Goal: Task Accomplishment & Management: Use online tool/utility

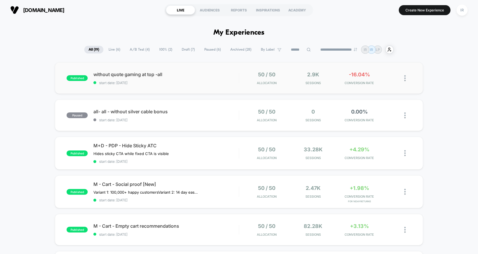
click at [378, 87] on div "published without quote gaming at top -all start date: [DATE] 50 / 50 Allocatio…" at bounding box center [239, 77] width 368 height 31
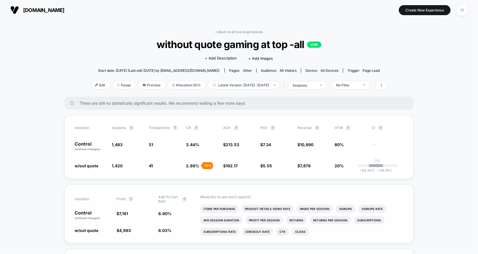
drag, startPoint x: 117, startPoint y: 82, endPoint x: 183, endPoint y: 218, distance: 150.9
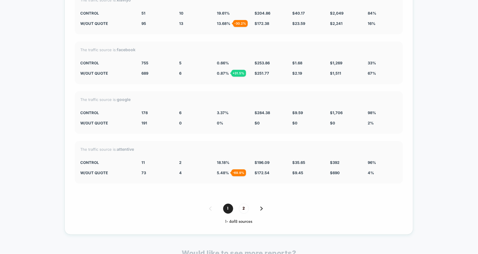
scroll to position [1248, 0]
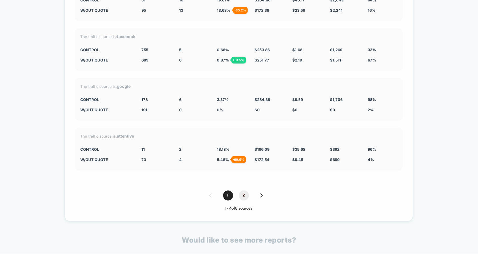
click at [241, 190] on span "2" at bounding box center [244, 195] width 10 height 10
click at [229, 193] on div "Split By Traffic source Variation Sessions ? Transactions ? CR ? AOV ? PSV ? Re…" at bounding box center [239, 80] width 349 height 282
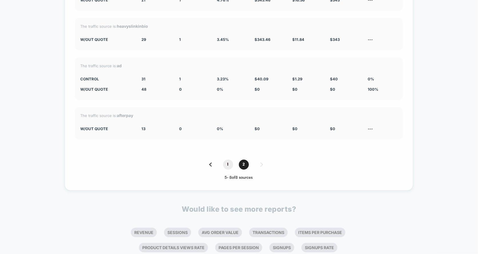
click at [229, 159] on span "1" at bounding box center [228, 164] width 10 height 10
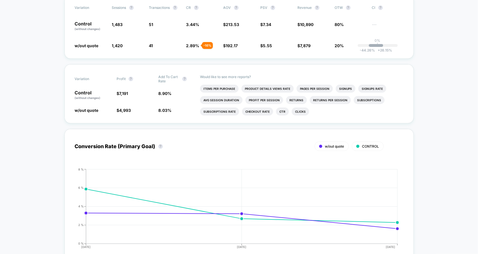
scroll to position [0, 0]
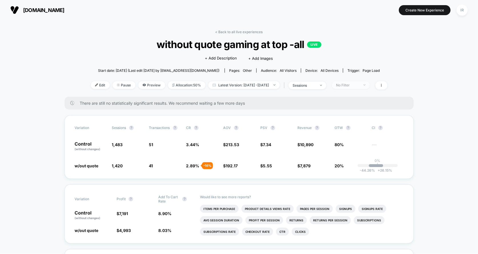
click at [363, 85] on div at bounding box center [361, 85] width 4 height 0
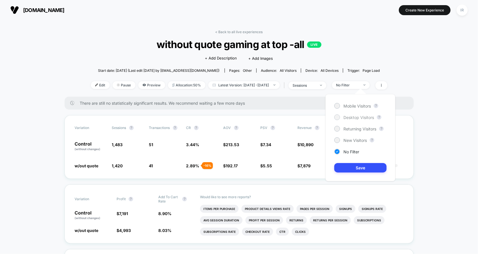
click at [350, 116] on span "Desktop Visitors" at bounding box center [358, 117] width 31 height 5
click at [294, 94] on div "< Back to all live experiences without quote gaming at top -all LIVE Click to e…" at bounding box center [239, 63] width 297 height 67
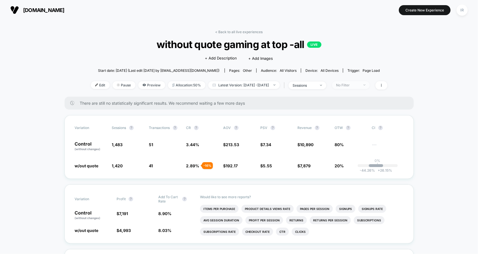
click at [365, 85] on img at bounding box center [364, 84] width 2 height 1
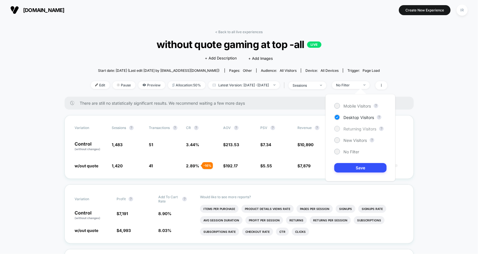
click at [359, 129] on span "Returning Visitors" at bounding box center [359, 128] width 33 height 5
click at [363, 105] on span "Mobile Visitors" at bounding box center [356, 105] width 27 height 5
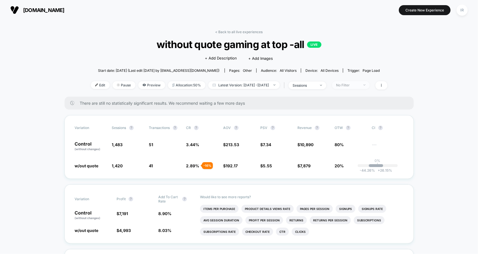
click at [363, 85] on div at bounding box center [361, 85] width 4 height 0
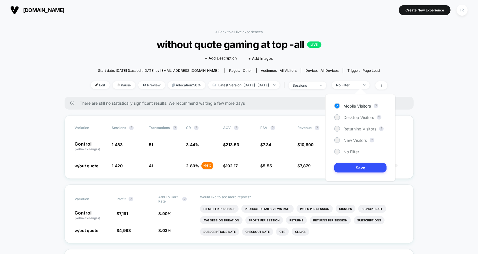
click at [346, 172] on div "Mobile Visitors ? Desktop Visitors ? Returning Visitors ? New Visitors ? No Fil…" at bounding box center [360, 137] width 70 height 87
click at [347, 170] on button "Save" at bounding box center [360, 167] width 52 height 9
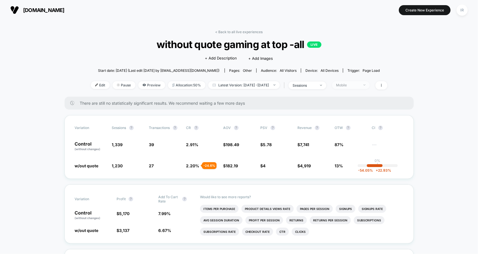
click at [359, 83] on div "Mobile" at bounding box center [347, 85] width 23 height 4
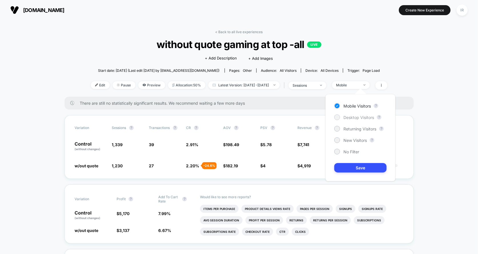
click at [351, 115] on span "Desktop Visitors" at bounding box center [358, 117] width 31 height 5
click at [343, 169] on button "Save" at bounding box center [360, 167] width 52 height 9
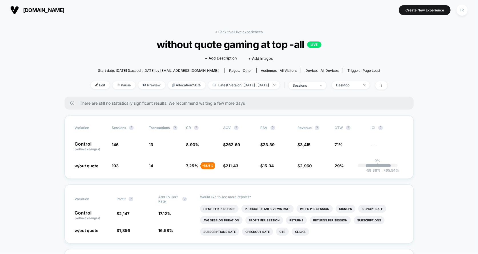
click at [383, 81] on div "Edit Pause Preview Allocation: 50% Latest Version: [DATE] - [DATE] | sessions D…" at bounding box center [239, 85] width 297 height 8
click at [370, 83] on span "Desktop" at bounding box center [351, 85] width 38 height 8
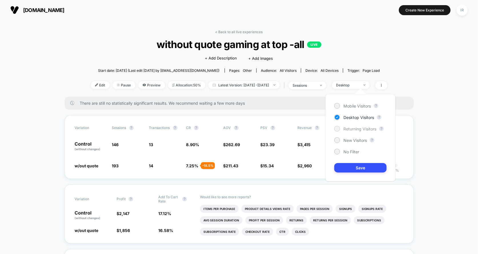
click at [355, 127] on span "Returning Visitors" at bounding box center [359, 128] width 33 height 5
click at [351, 163] on button "Save" at bounding box center [360, 167] width 52 height 9
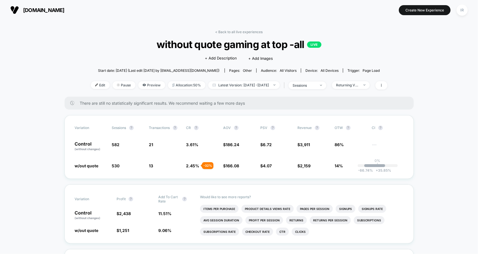
click at [371, 93] on div "< Back to all live experiences without quote gaming at top -all LIVE Click to e…" at bounding box center [239, 63] width 297 height 67
click at [370, 86] on span "Returning Visitors" at bounding box center [351, 85] width 38 height 8
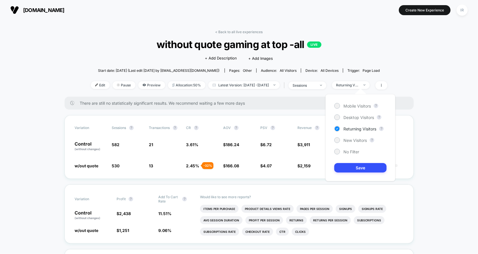
click at [357, 134] on div "Mobile Visitors ? Desktop Visitors ? Returning Visitors ? New Visitors ? No Fil…" at bounding box center [360, 137] width 70 height 87
click at [355, 140] on span "New Visitors" at bounding box center [354, 140] width 23 height 5
click at [353, 165] on button "Save" at bounding box center [360, 167] width 52 height 9
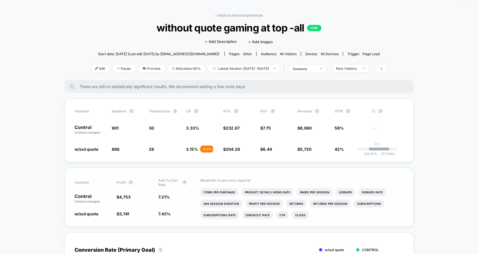
scroll to position [17, 0]
click at [241, 19] on div "< Back to all live experiences without quote gaming at top -all LIVE Click to e…" at bounding box center [239, 46] width 297 height 67
click at [237, 14] on link "< Back to all live experiences" at bounding box center [238, 15] width 47 height 4
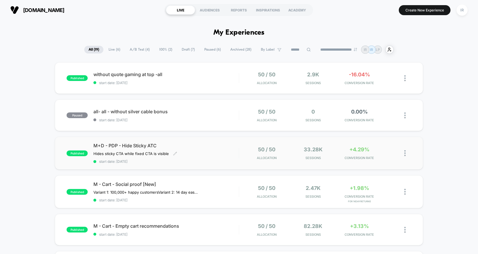
click at [207, 154] on div "M+D - PDP - Hide Sticky ATC Hides sticky CTA while fixed CTA is visible Click t…" at bounding box center [165, 153] width 145 height 21
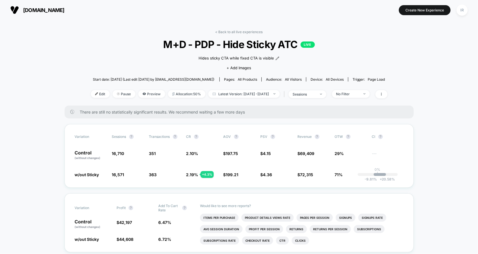
scroll to position [19, 0]
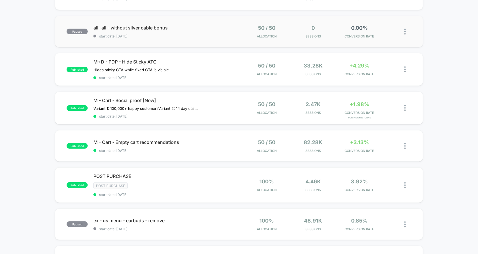
scroll to position [107, 0]
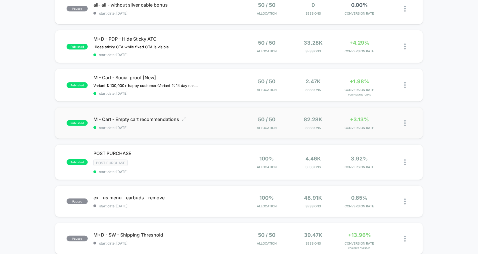
click at [226, 121] on span "M - Cart - Empty cart recommendations Click to edit experience details" at bounding box center [165, 119] width 145 height 6
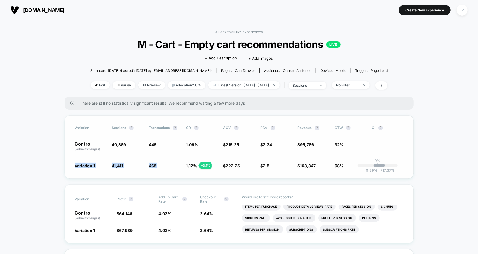
drag, startPoint x: 62, startPoint y: 158, endPoint x: 203, endPoint y: 161, distance: 140.4
click at [383, 85] on icon at bounding box center [381, 84] width 3 height 3
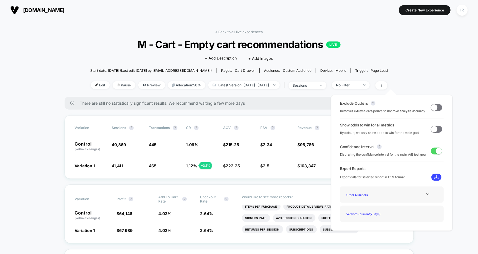
click at [388, 75] on div "< Back to all live experiences M - Cart - Empty cart recommendations LIVE Click…" at bounding box center [239, 63] width 298 height 67
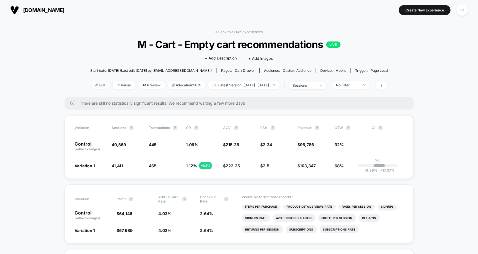
click at [91, 87] on span "Edit" at bounding box center [100, 85] width 19 height 8
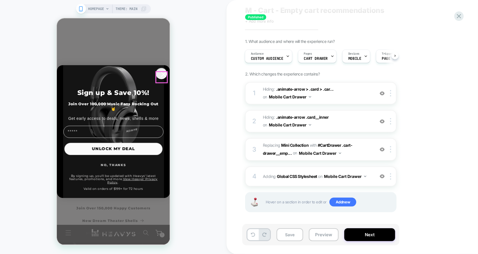
click at [159, 78] on circle "Close dialog" at bounding box center [162, 73] width 11 height 11
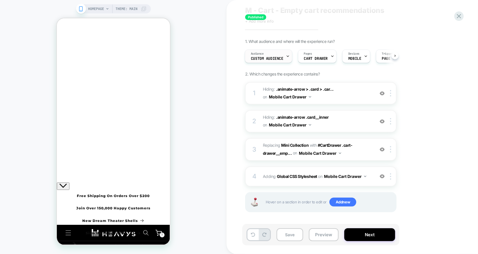
click at [283, 58] on div "Audience Custom Audience" at bounding box center [267, 56] width 44 height 13
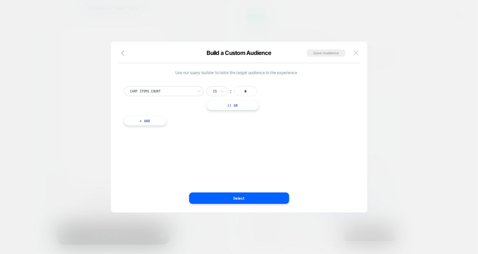
click at [355, 54] on img at bounding box center [355, 52] width 5 height 5
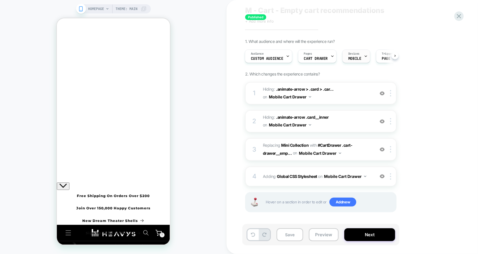
click at [355, 61] on div "Devices MOBILE" at bounding box center [355, 56] width 24 height 13
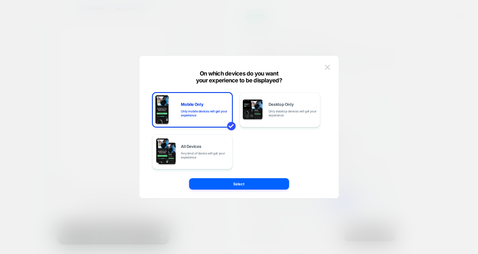
click at [325, 74] on div "On which devices do you want your experience to be displayed?" at bounding box center [238, 77] width 199 height 14
click at [326, 72] on div "On which devices do you want your experience to be displayed?" at bounding box center [238, 77] width 199 height 14
click at [327, 69] on img at bounding box center [327, 67] width 5 height 5
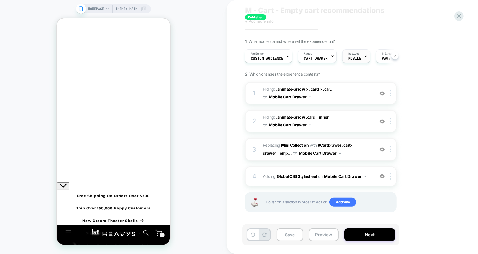
click at [364, 58] on div at bounding box center [366, 56] width 4 height 13
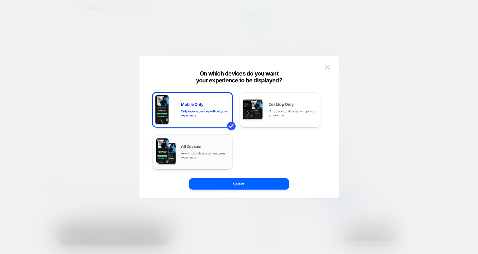
click at [183, 149] on div "All Devices Any kind of device will get your experience" at bounding box center [205, 151] width 49 height 15
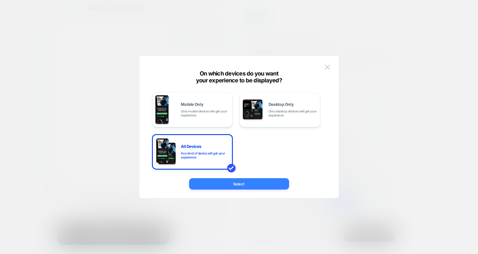
click at [218, 185] on button "Select" at bounding box center [239, 183] width 100 height 11
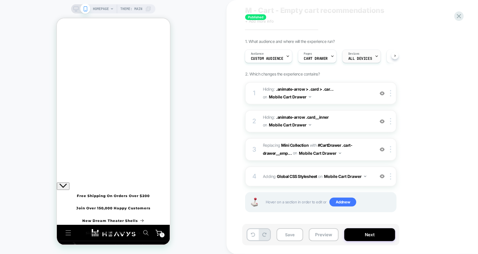
scroll to position [0, 44]
click at [361, 57] on span "Page Load" at bounding box center [358, 59] width 19 height 4
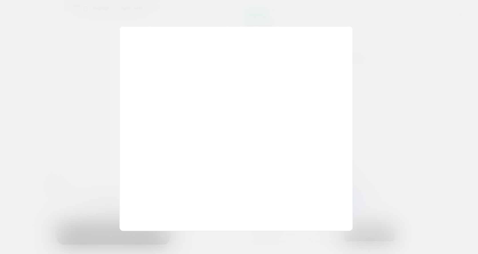
click at [380, 34] on div at bounding box center [239, 127] width 478 height 254
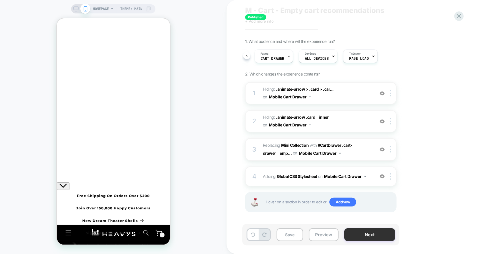
click at [363, 233] on button "Next" at bounding box center [369, 234] width 51 height 13
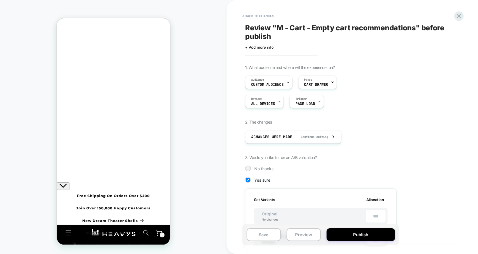
scroll to position [14, 0]
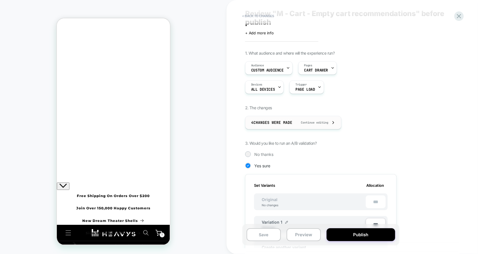
click at [285, 121] on span "4 Changes were made" at bounding box center [271, 122] width 41 height 5
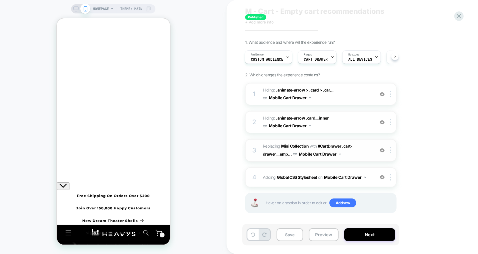
scroll to position [0, 0]
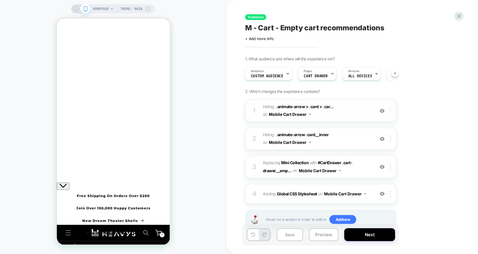
click at [391, 110] on div at bounding box center [391, 110] width 9 height 6
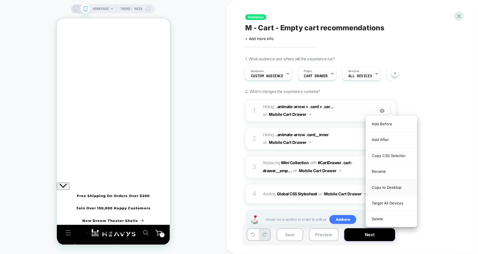
click at [387, 188] on div "Copy to Desktop" at bounding box center [391, 187] width 51 height 16
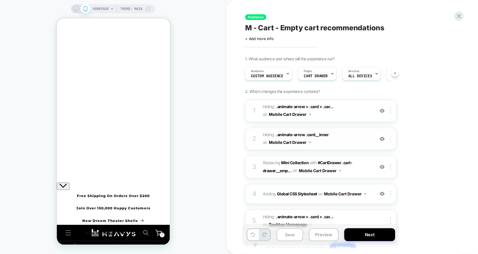
click at [388, 139] on div at bounding box center [391, 138] width 9 height 6
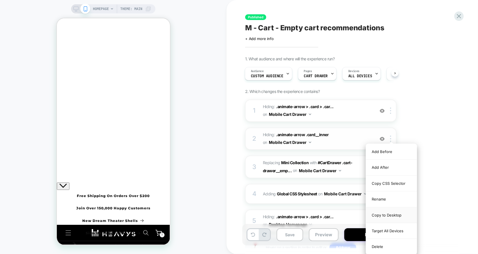
click at [376, 212] on div "Copy to Desktop" at bounding box center [391, 215] width 51 height 16
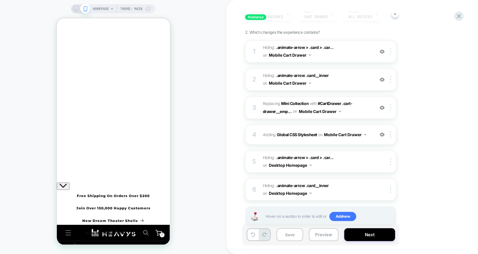
scroll to position [73, 0]
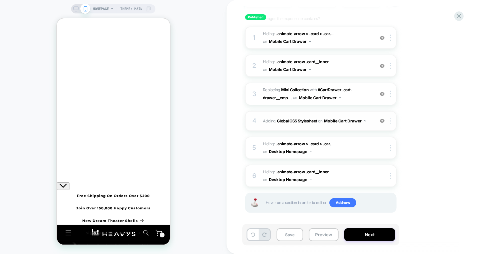
click at [394, 121] on div at bounding box center [391, 121] width 9 height 6
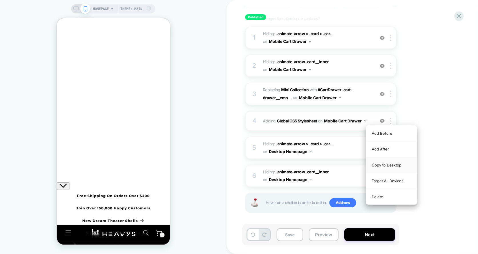
click at [384, 163] on div "Copy to Desktop" at bounding box center [391, 165] width 51 height 16
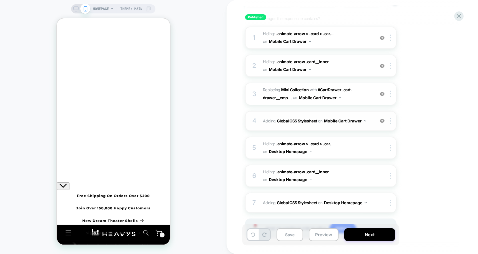
scroll to position [99, 0]
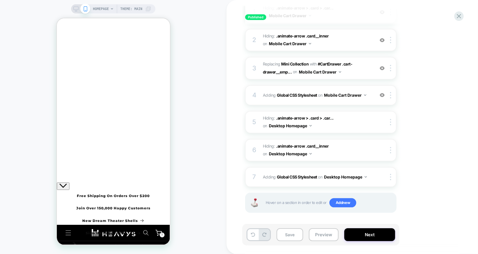
click at [57, 18] on div at bounding box center [57, 18] width 0 height 0
click at [319, 234] on button "Preview" at bounding box center [324, 234] width 30 height 13
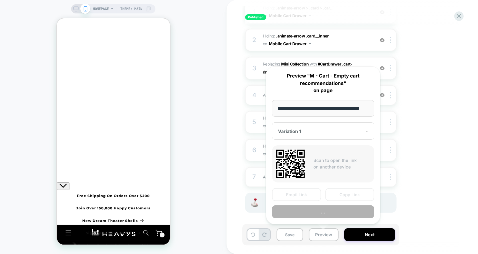
scroll to position [0, 12]
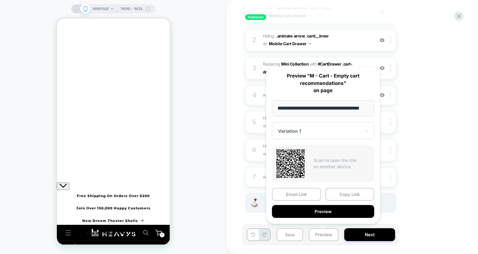
click at [304, 111] on input "**********" at bounding box center [323, 108] width 103 height 17
click at [332, 197] on button "Copy Link" at bounding box center [349, 194] width 49 height 13
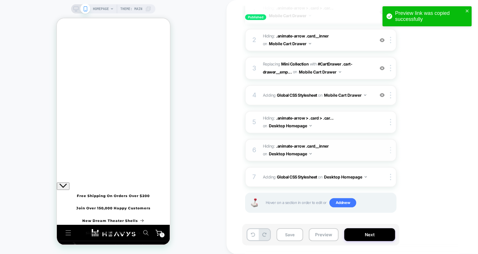
click at [389, 151] on div at bounding box center [391, 150] width 9 height 6
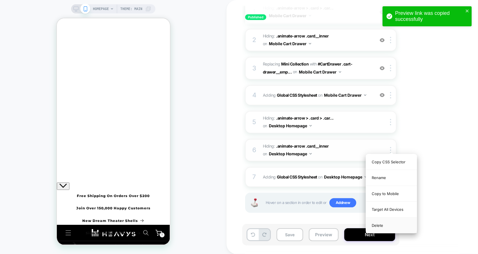
click at [381, 223] on div "Delete" at bounding box center [391, 224] width 51 height 15
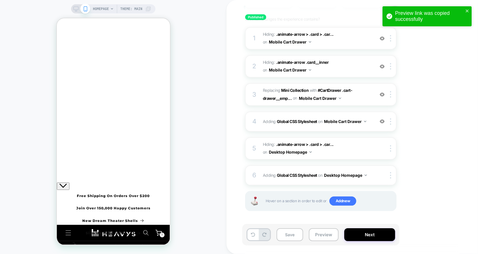
scroll to position [71, 0]
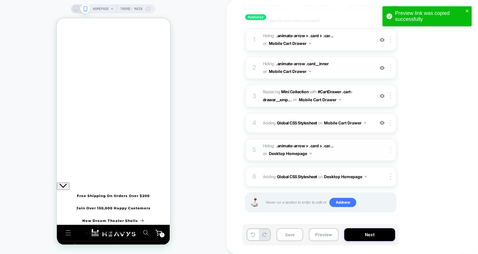
click at [391, 150] on img at bounding box center [390, 150] width 1 height 6
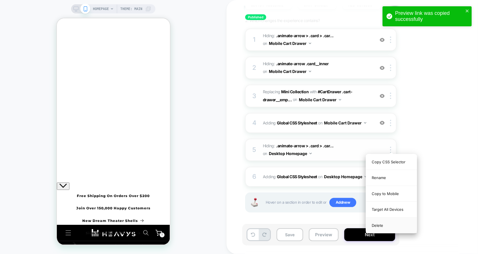
click at [379, 224] on div "Delete" at bounding box center [391, 224] width 51 height 15
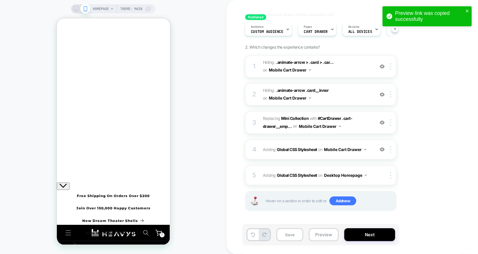
scroll to position [43, 0]
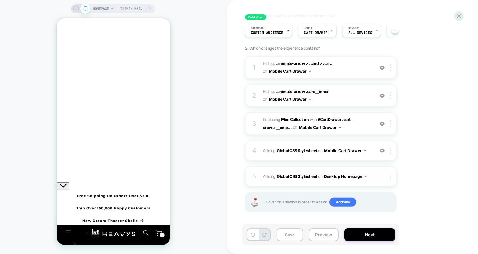
click at [391, 178] on img at bounding box center [390, 176] width 1 height 6
click at [380, 216] on div "Delete" at bounding box center [391, 220] width 51 height 15
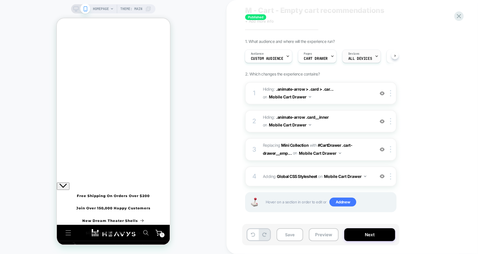
click at [360, 57] on span "ALL DEVICES" at bounding box center [360, 59] width 24 height 4
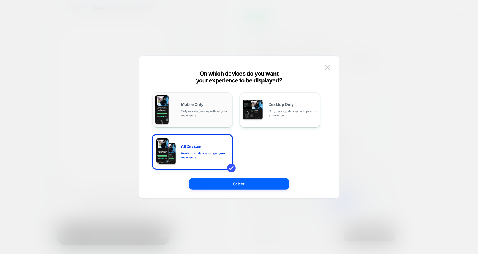
click at [204, 105] on div "Mobile Only Only mobile devices will get your experience" at bounding box center [205, 109] width 49 height 15
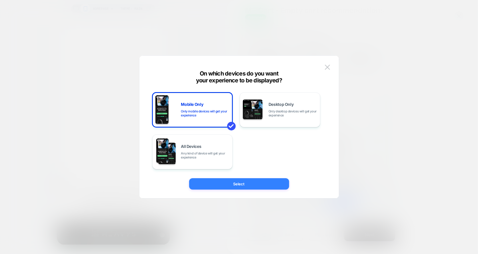
click at [245, 189] on button "Select" at bounding box center [239, 183] width 100 height 11
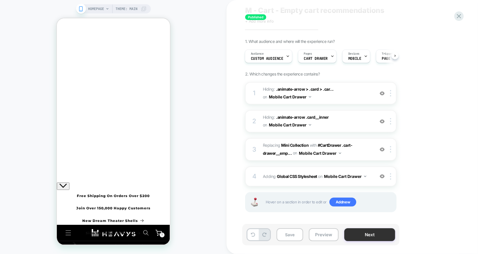
click at [367, 237] on button "Next" at bounding box center [369, 234] width 51 height 13
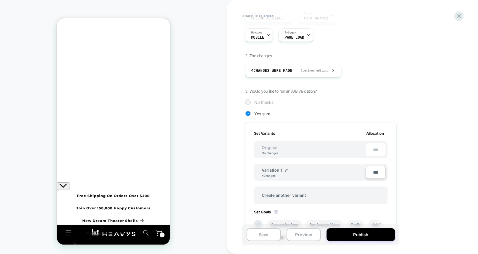
scroll to position [87, 0]
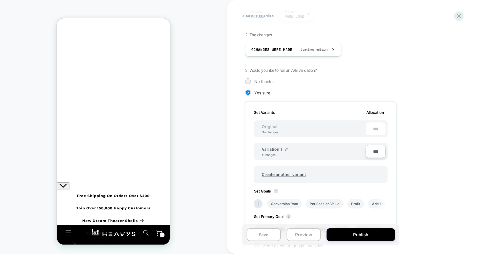
click at [268, 85] on div "1. What audience and where will the experience run? Audience Custom Audience Pa…" at bounding box center [349, 141] width 209 height 327
click at [268, 82] on span "No thanks" at bounding box center [263, 81] width 19 height 5
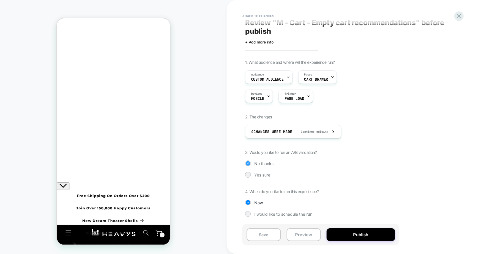
scroll to position [5, 0]
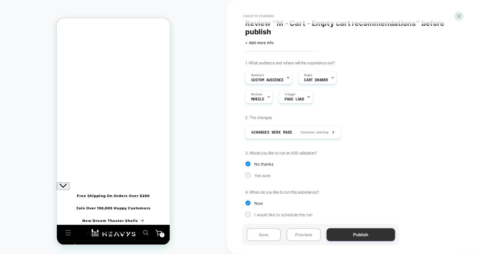
click at [355, 233] on button "Publish" at bounding box center [361, 234] width 69 height 13
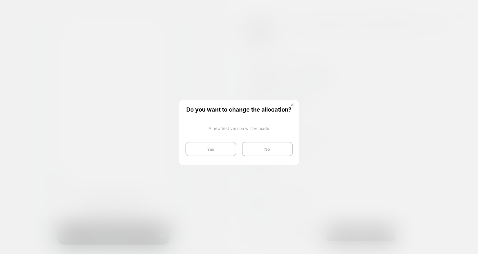
click at [231, 148] on button "Yes" at bounding box center [210, 149] width 51 height 14
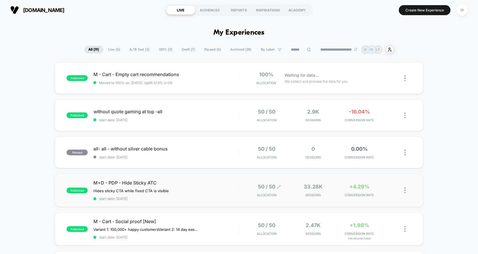
drag, startPoint x: 244, startPoint y: 131, endPoint x: 263, endPoint y: 185, distance: 57.4
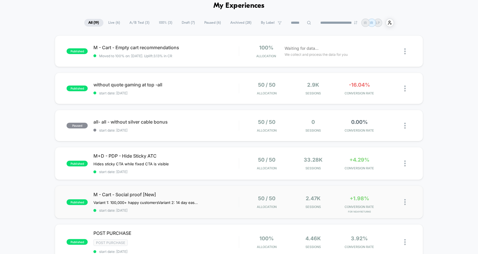
scroll to position [28, 0]
